Goal: Task Accomplishment & Management: Manage account settings

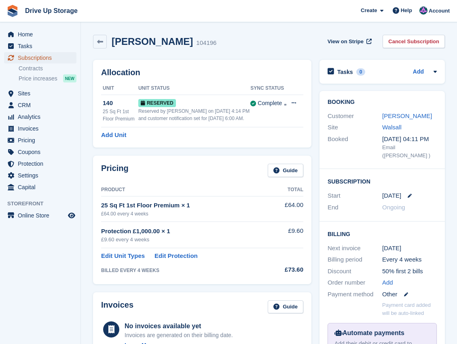
click at [44, 59] on span "Subscriptions" at bounding box center [42, 57] width 49 height 11
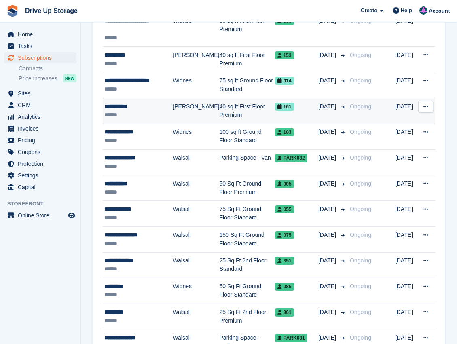
scroll to position [162, 0]
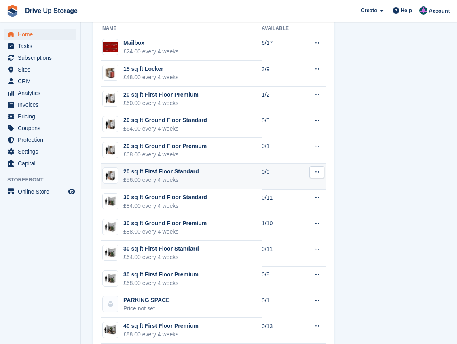
scroll to position [593, 0]
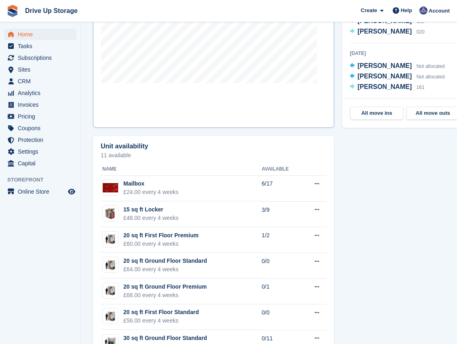
scroll to position [458, 0]
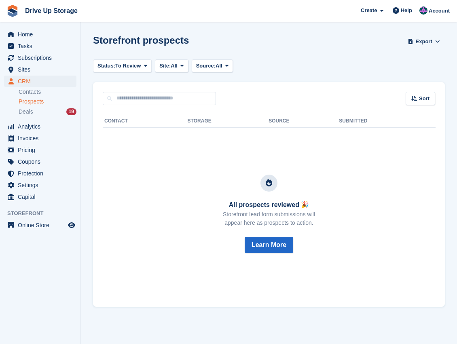
click at [33, 102] on span "Prospects" at bounding box center [31, 102] width 25 height 8
click at [37, 112] on div "Deals 19" at bounding box center [48, 112] width 58 height 8
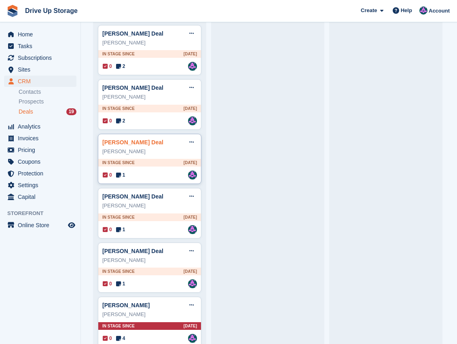
scroll to position [582, 0]
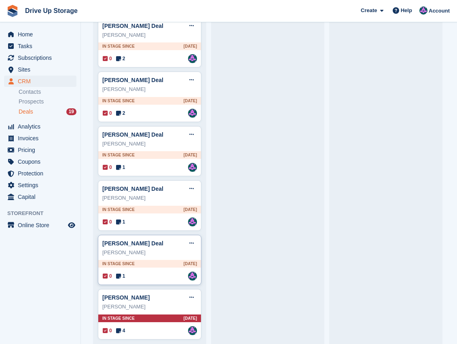
click at [160, 272] on div "0 1 Assigned to Andy" at bounding box center [150, 276] width 94 height 9
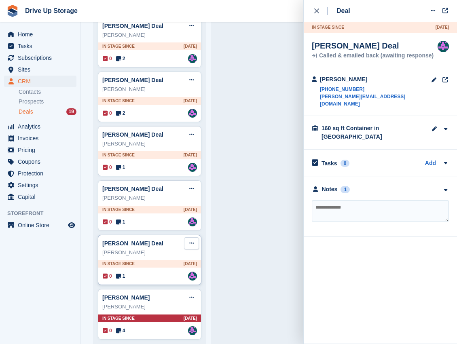
click at [188, 238] on button at bounding box center [191, 243] width 15 height 12
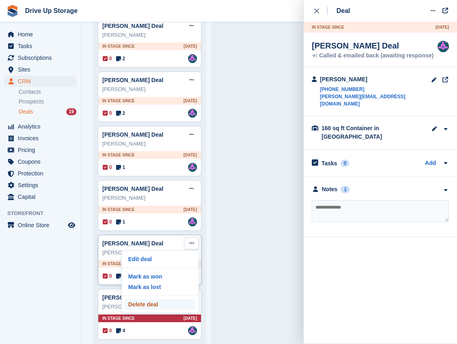
click at [155, 299] on p "Delete deal" at bounding box center [160, 304] width 70 height 11
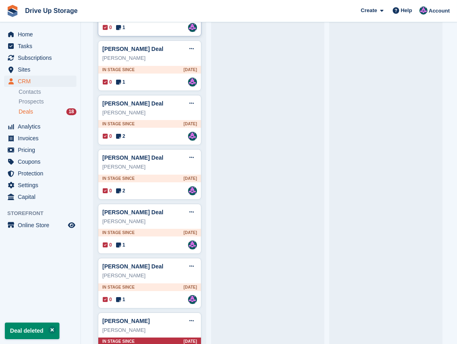
scroll to position [528, 0]
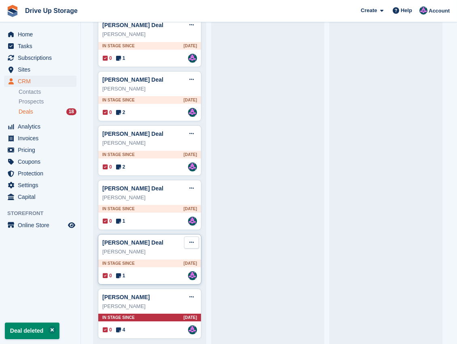
click at [188, 239] on button at bounding box center [191, 242] width 15 height 12
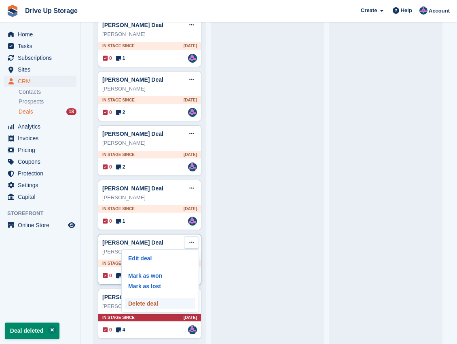
click at [158, 299] on p "Delete deal" at bounding box center [160, 303] width 70 height 11
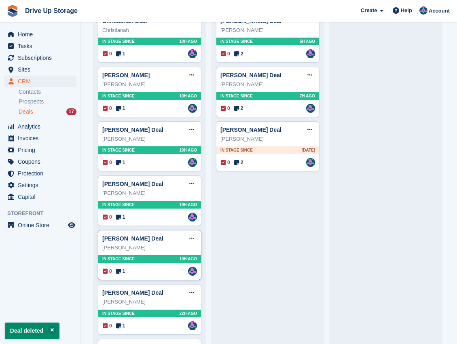
scroll to position [162, 0]
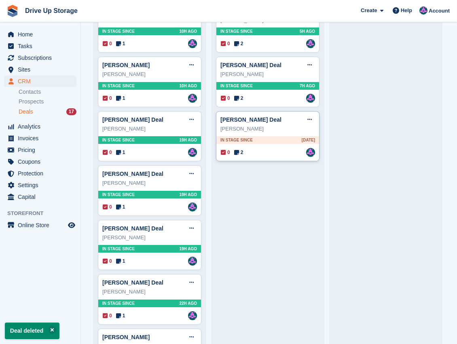
click at [271, 154] on div "0 2 Assigned to Andy" at bounding box center [268, 152] width 94 height 9
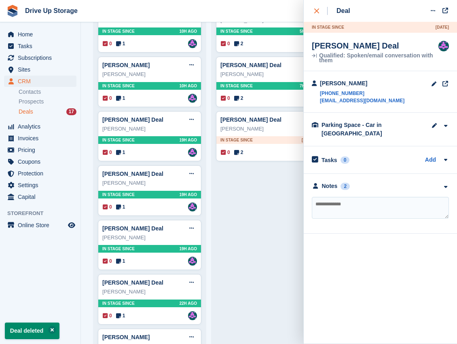
click at [315, 13] on icon "close" at bounding box center [316, 10] width 5 height 5
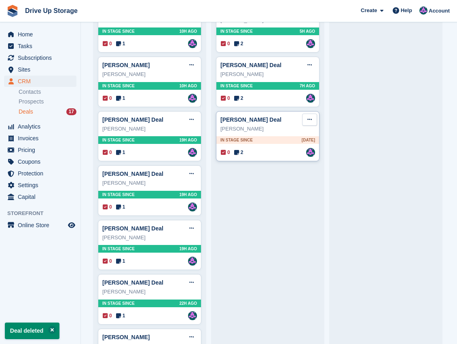
click at [313, 120] on button at bounding box center [309, 120] width 15 height 12
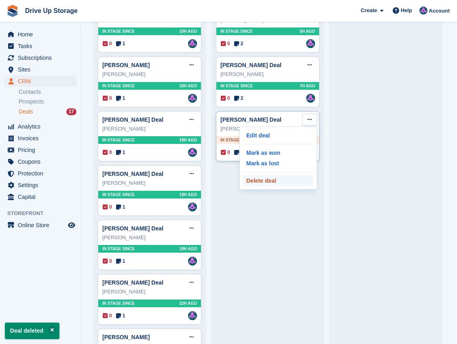
click at [265, 184] on p "Delete deal" at bounding box center [278, 180] width 70 height 11
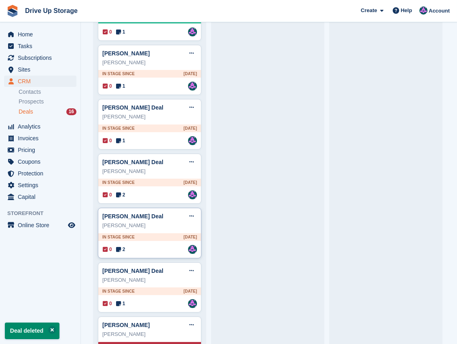
scroll to position [474, 0]
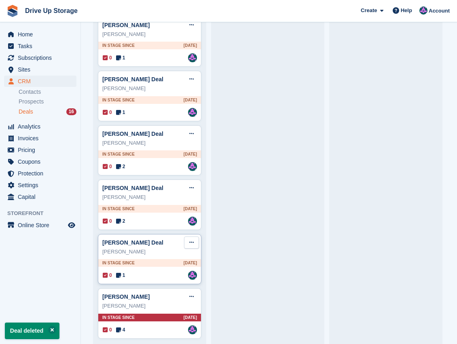
click at [191, 240] on icon at bounding box center [191, 242] width 4 height 5
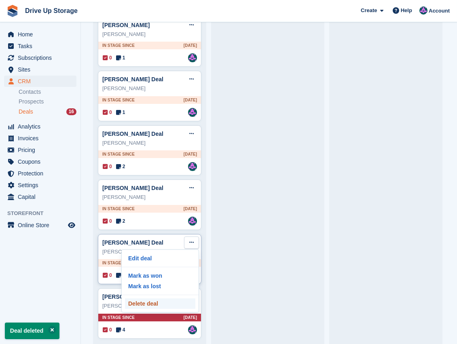
click at [158, 298] on p "Delete deal" at bounding box center [160, 303] width 70 height 11
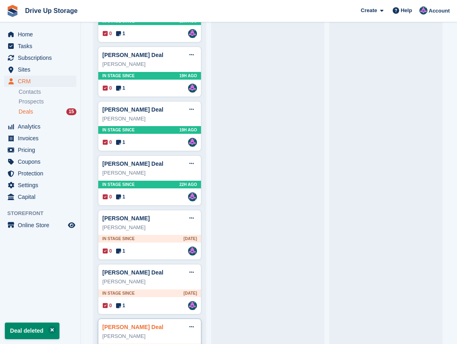
scroll to position [420, 0]
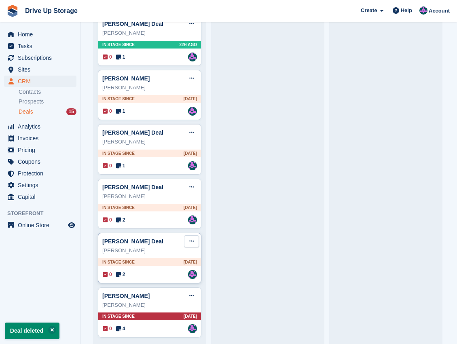
click at [192, 238] on icon at bounding box center [191, 240] width 4 height 5
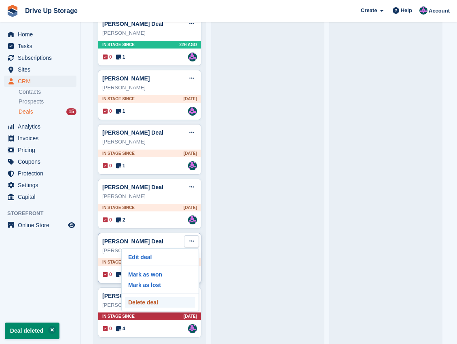
click at [156, 302] on p "Delete deal" at bounding box center [160, 302] width 70 height 11
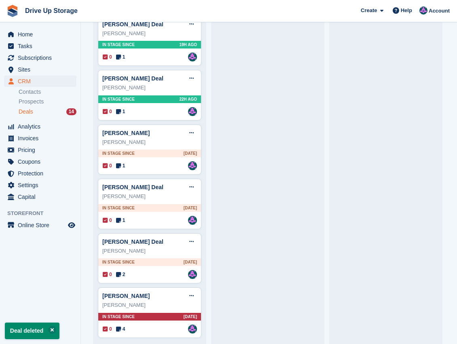
scroll to position [366, 0]
click at [189, 235] on button at bounding box center [191, 241] width 15 height 12
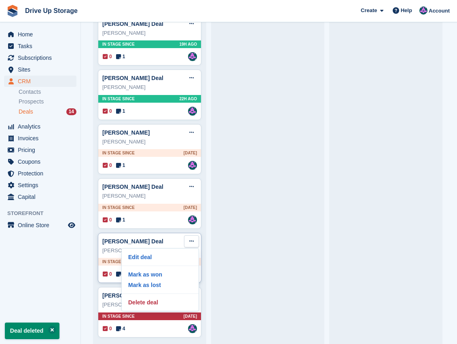
click at [153, 304] on div "Edit deal Mark as won Mark as lost Delete deal" at bounding box center [160, 279] width 78 height 63
click at [157, 298] on p "Delete deal" at bounding box center [160, 302] width 70 height 11
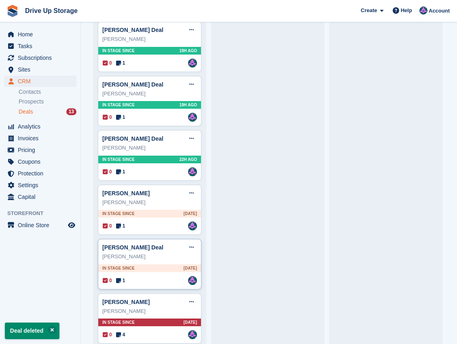
scroll to position [312, 0]
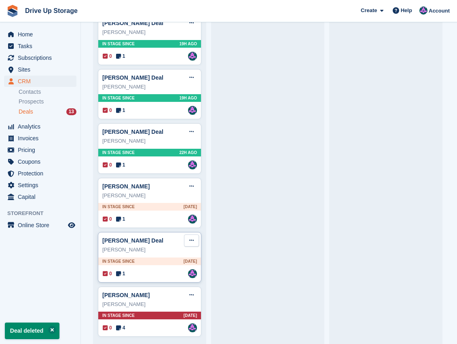
click at [189, 238] on icon at bounding box center [191, 240] width 4 height 5
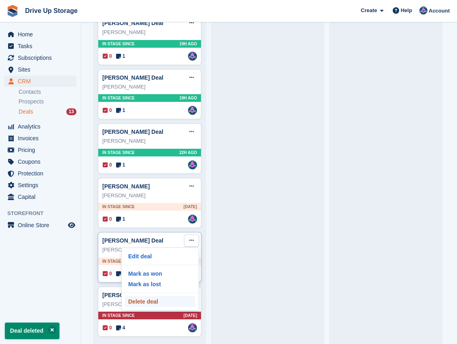
click at [152, 296] on p "Delete deal" at bounding box center [160, 301] width 70 height 11
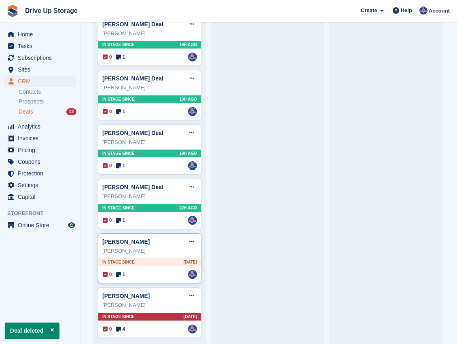
scroll to position [259, 0]
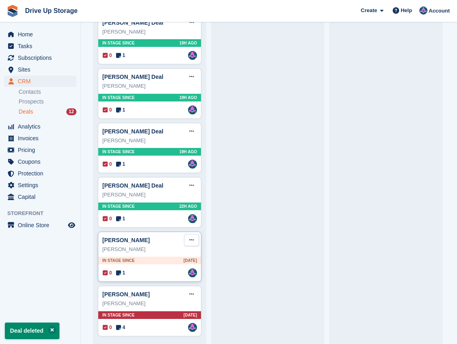
click at [194, 238] on button at bounding box center [191, 240] width 15 height 12
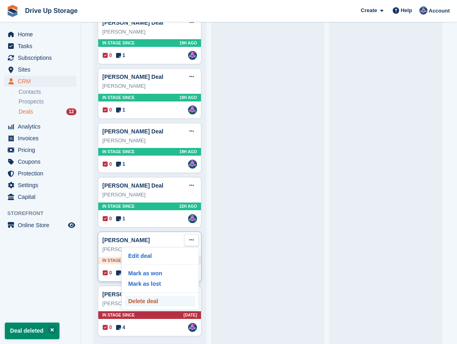
click at [161, 298] on p "Delete deal" at bounding box center [160, 301] width 70 height 11
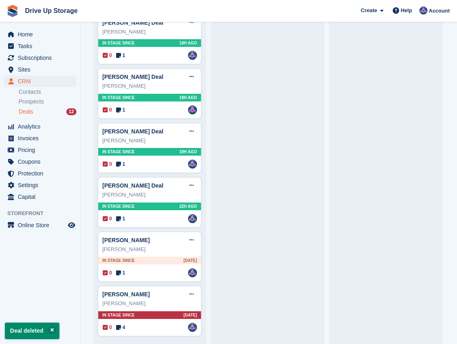
scroll to position [205, 0]
